Goal: Navigation & Orientation: Find specific page/section

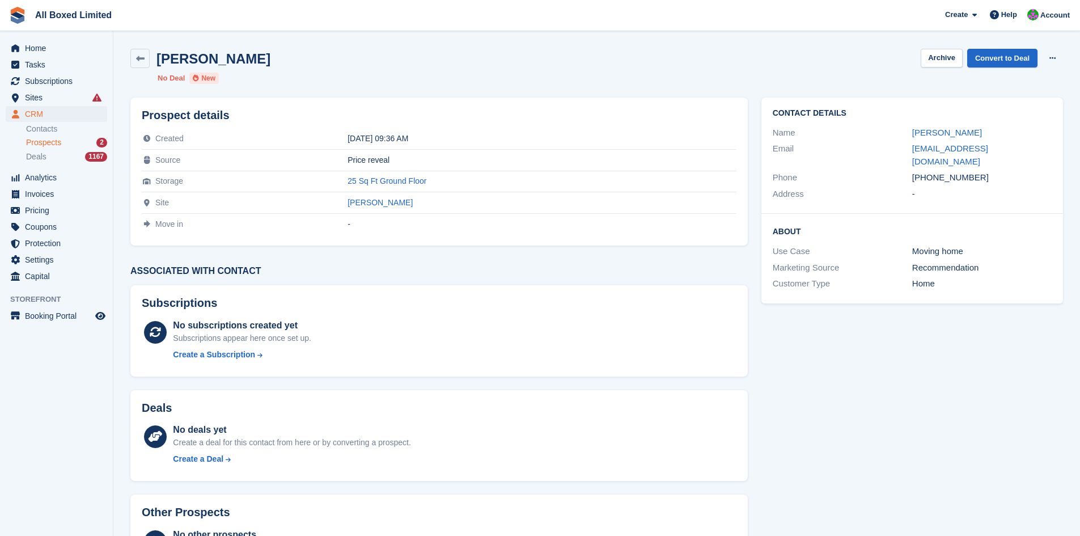
click at [39, 144] on span "Prospects" at bounding box center [43, 142] width 35 height 11
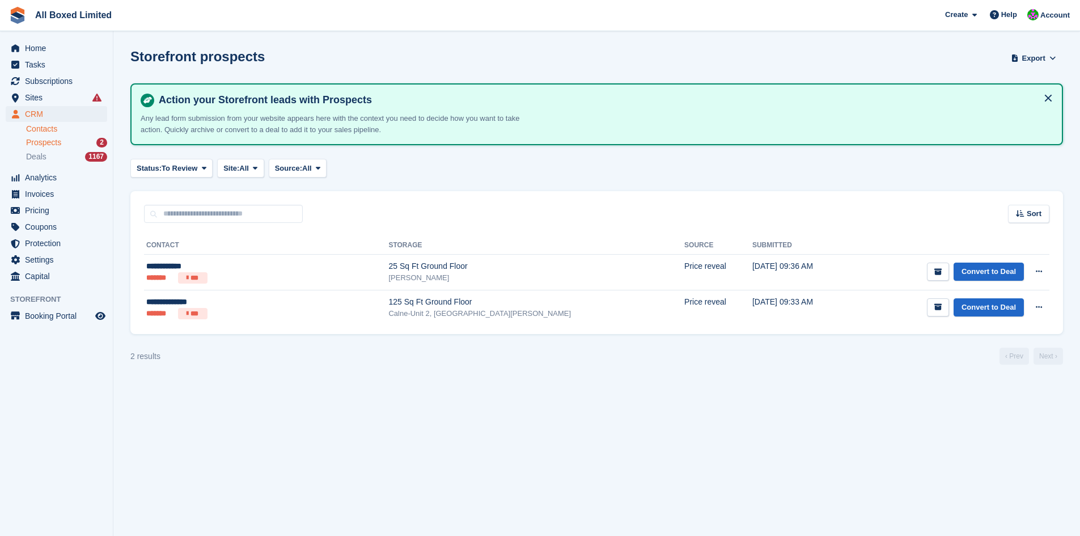
click at [55, 125] on link "Contacts" at bounding box center [66, 129] width 81 height 11
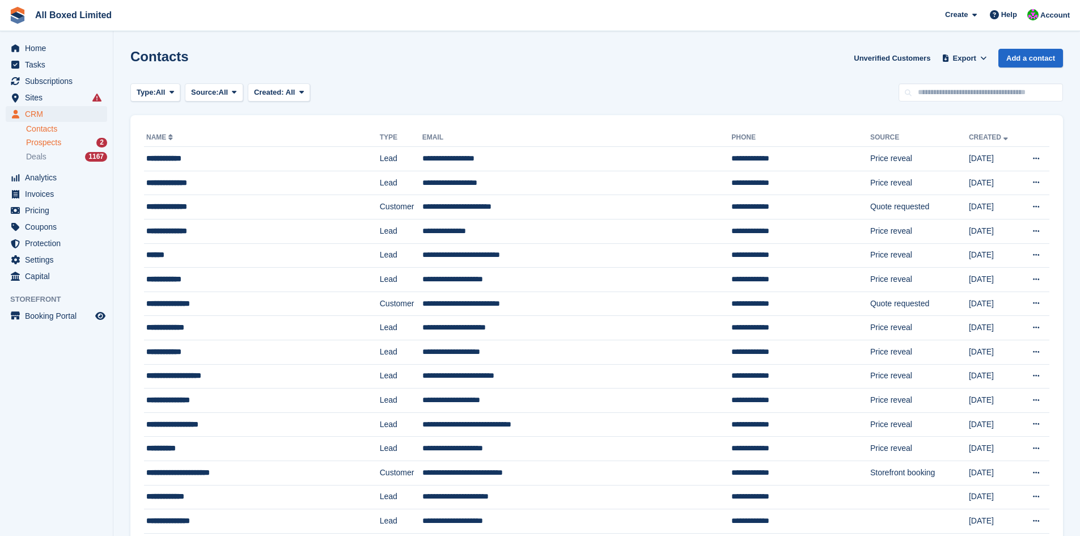
click at [51, 146] on span "Prospects" at bounding box center [43, 142] width 35 height 11
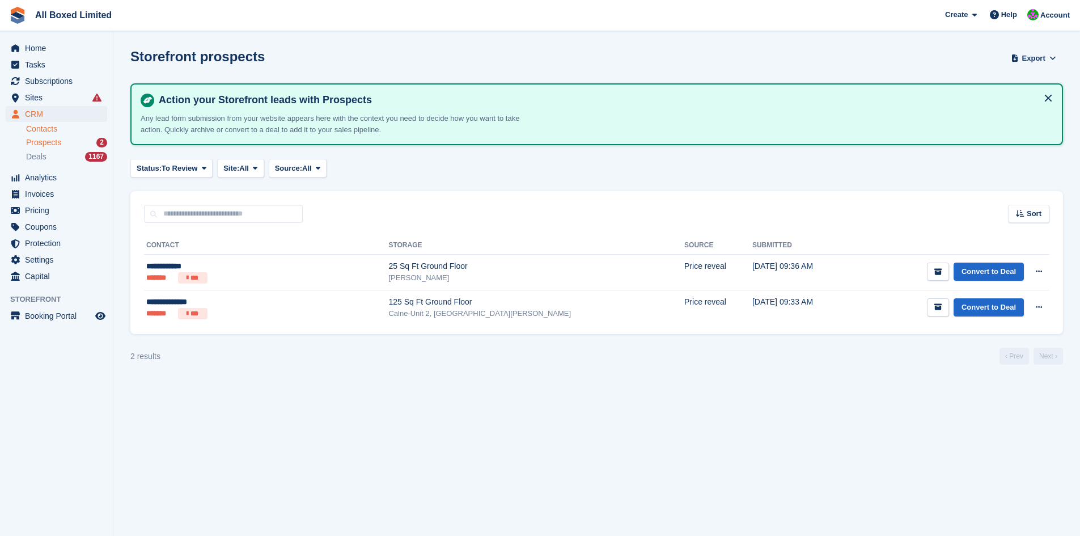
click at [77, 129] on link "Contacts" at bounding box center [66, 129] width 81 height 11
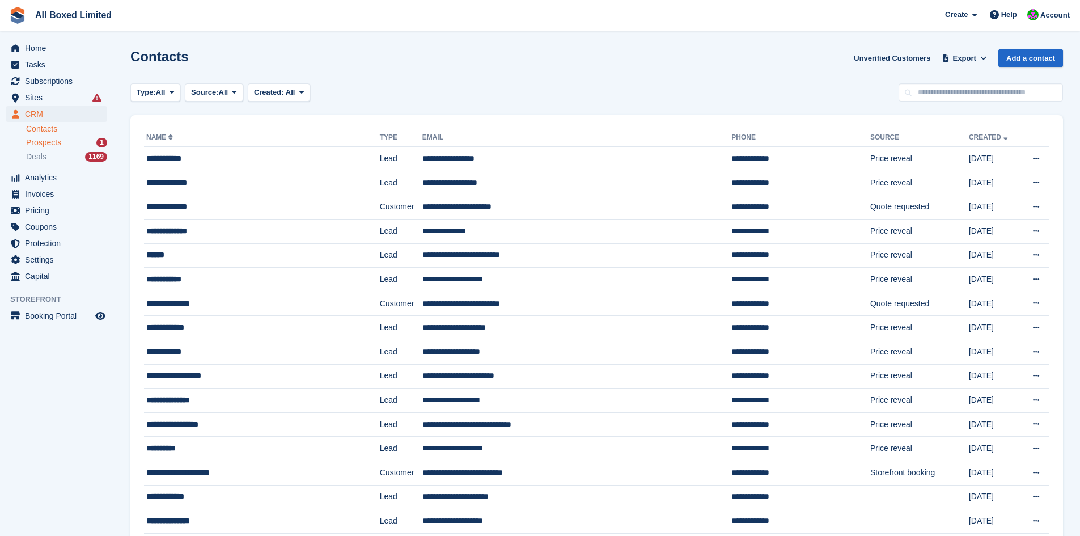
click at [50, 142] on span "Prospects" at bounding box center [43, 142] width 35 height 11
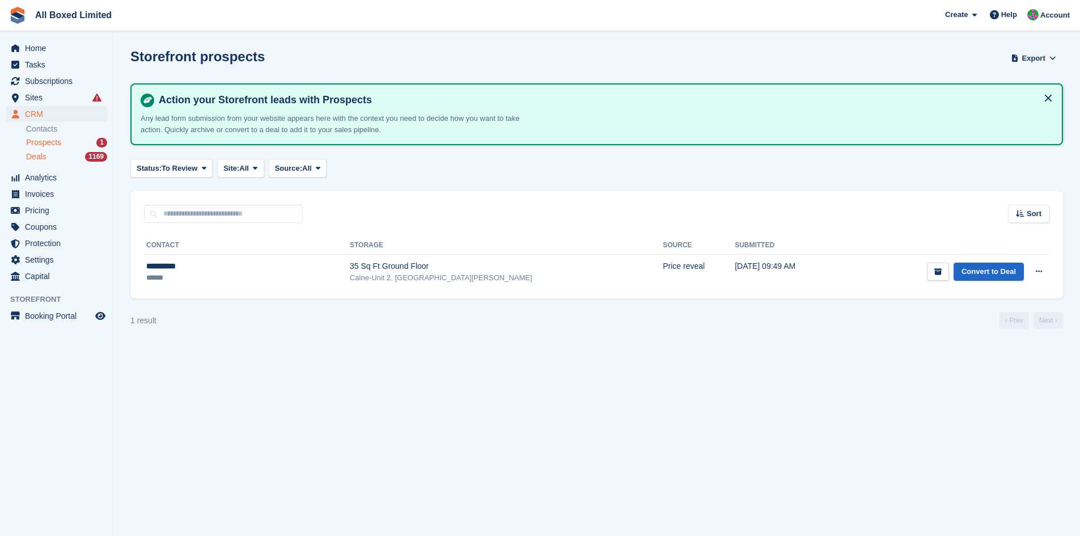
click at [40, 156] on span "Deals" at bounding box center [36, 156] width 20 height 11
